Goal: Navigation & Orientation: Find specific page/section

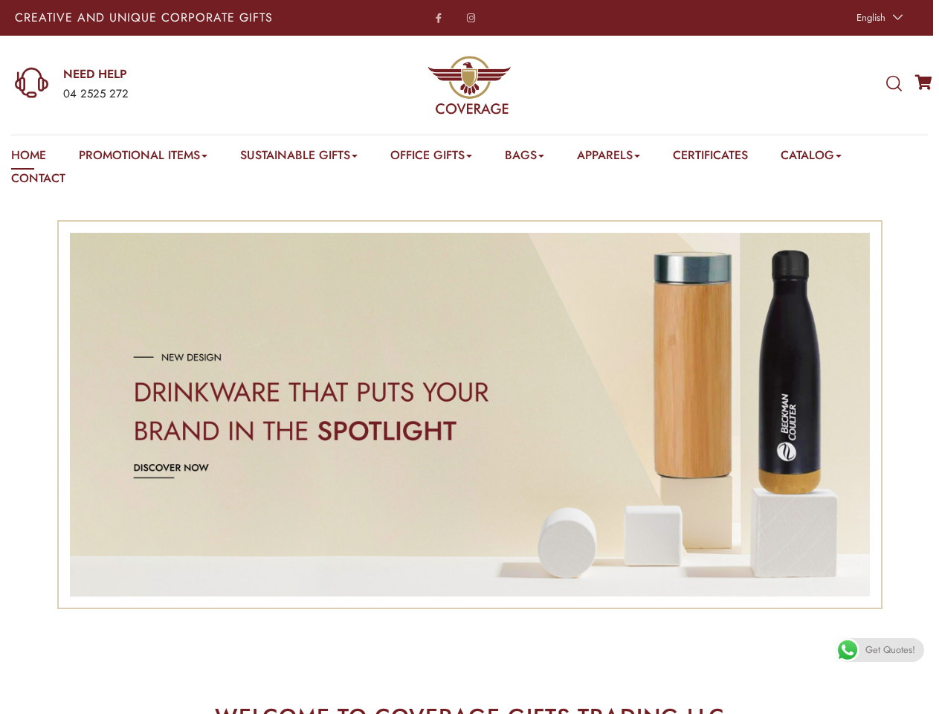
click at [469, 357] on div at bounding box center [470, 415] width 870 height 434
click at [878, 18] on span "English" at bounding box center [871, 17] width 29 height 14
click at [160, 85] on div "04 2525 272" at bounding box center [184, 94] width 242 height 19
click at [894, 84] on icon at bounding box center [894, 84] width 16 height 16
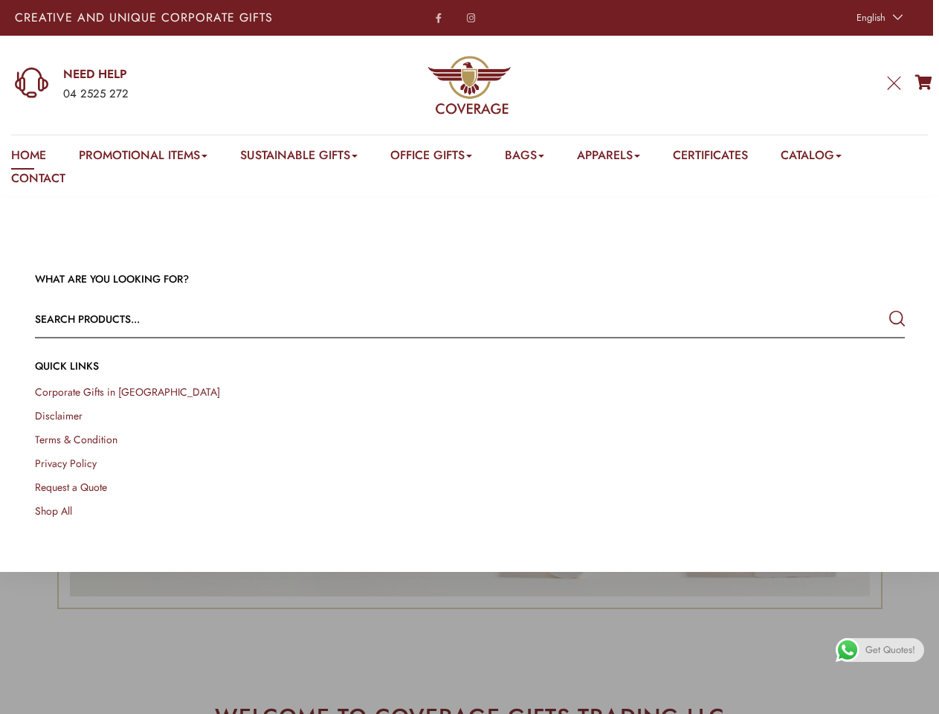
click at [145, 158] on link "Promotional Items" at bounding box center [143, 158] width 129 height 23
click at [440, 158] on link "Office Gifts" at bounding box center [431, 158] width 82 height 23
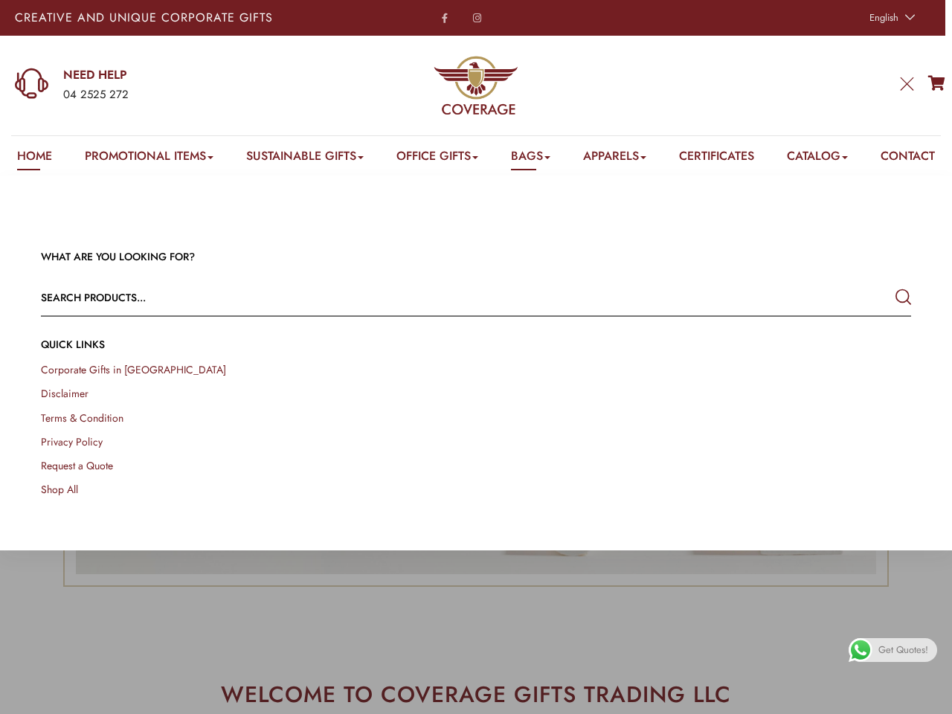
click at [536, 158] on link "Bags" at bounding box center [530, 158] width 39 height 23
click at [624, 158] on link "Apparels" at bounding box center [614, 158] width 63 height 23
click at [830, 158] on link "Catalog" at bounding box center [817, 158] width 61 height 23
click at [922, 697] on link at bounding box center [934, 696] width 33 height 33
